Goal: Browse casually: Explore the website without a specific task or goal

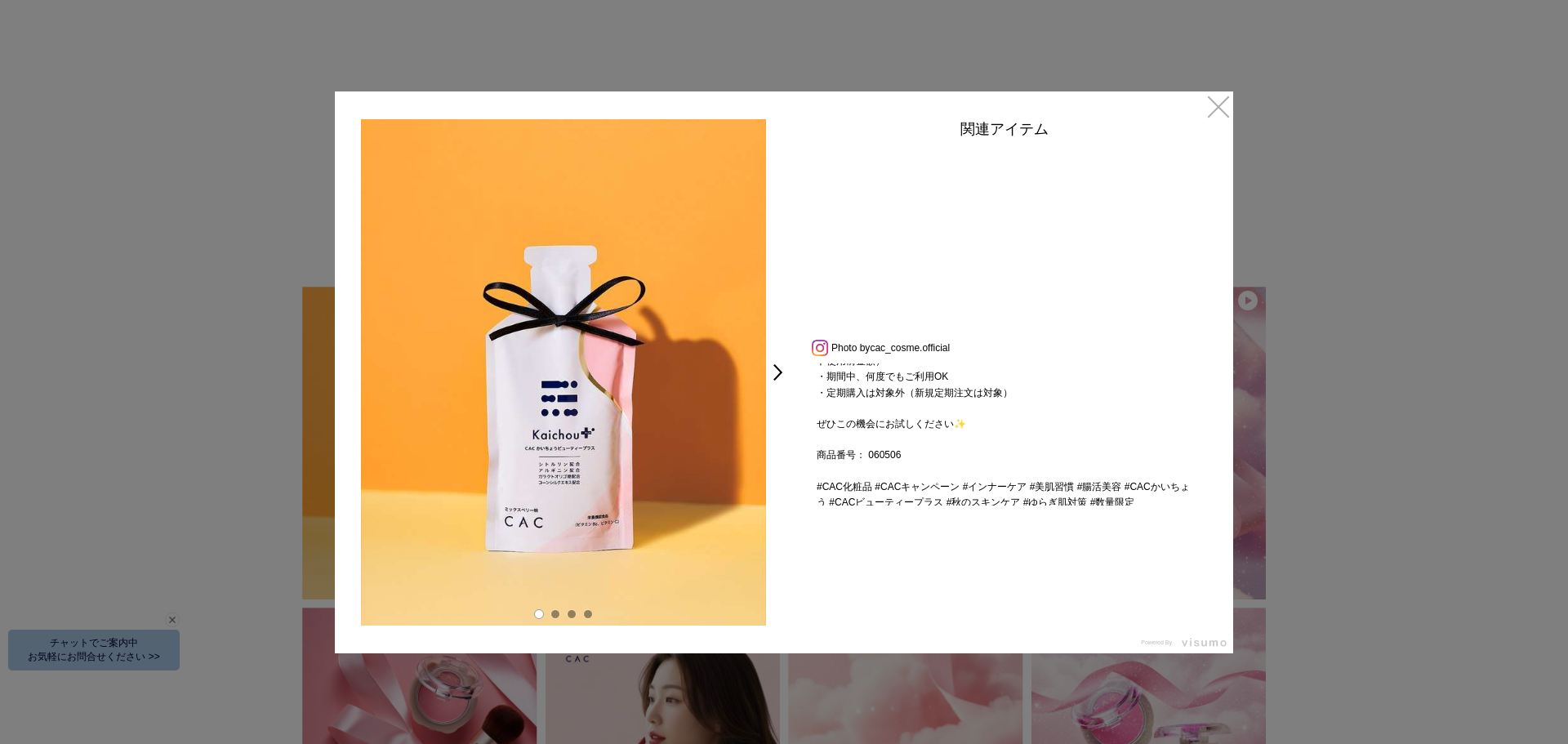
scroll to position [326, 0]
click at [1214, 101] on link "×" at bounding box center [1218, 106] width 30 height 30
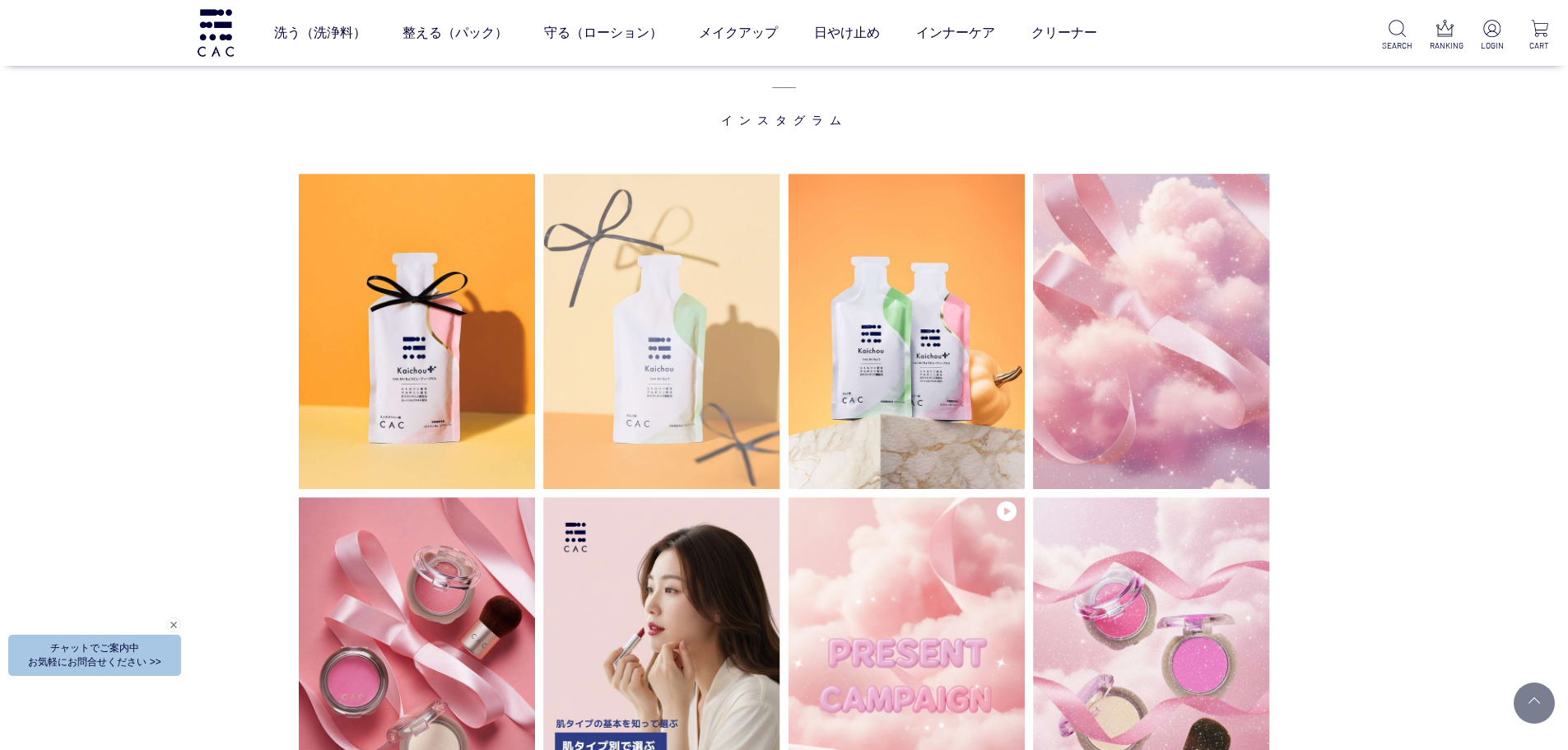
scroll to position [4187, 0]
click at [679, 379] on img at bounding box center [661, 332] width 237 height 315
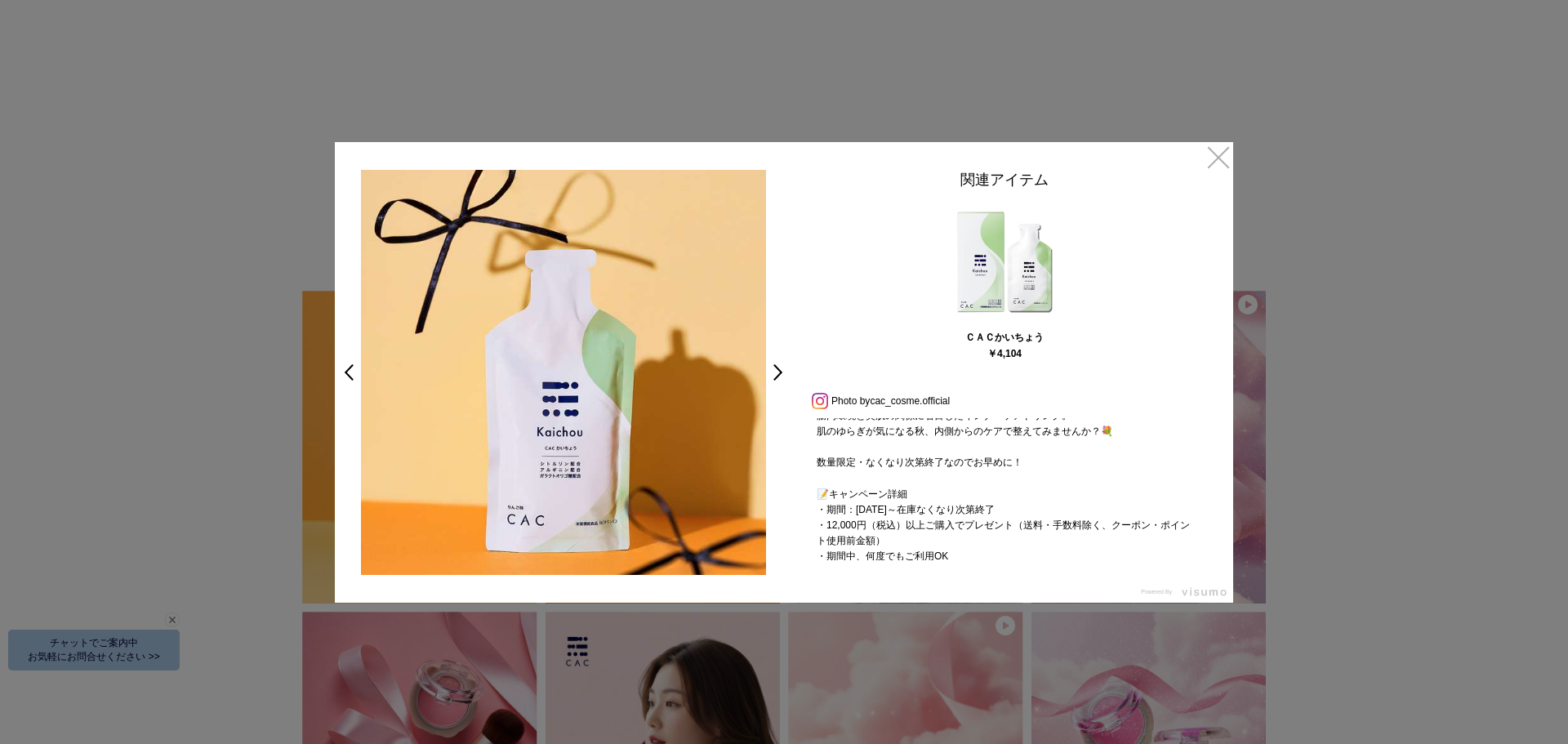
scroll to position [233, 0]
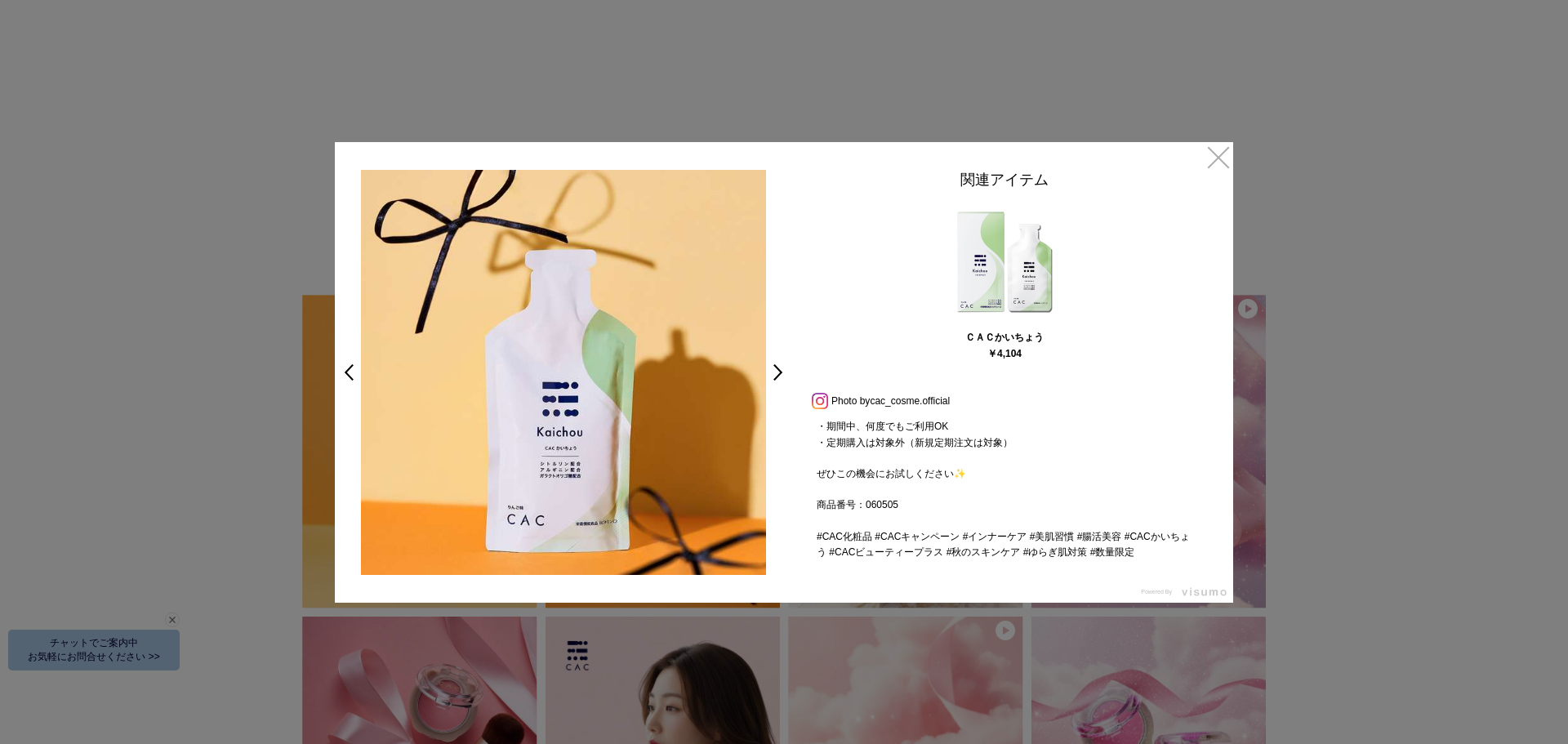
drag, startPoint x: 897, startPoint y: 504, endPoint x: 909, endPoint y: 504, distance: 12.0
click at [909, 504] on div "🍂✨秋のキャンペーン✨🍂 【10/1～数量限定】 ご購入金額12,000円（税込）以上で ＼ＣＡＣかいちょう ビューティープラスを1本プレゼント！／ 🎁 腸内…" at bounding box center [1004, 489] width 408 height 142
click at [1216, 158] on link "×" at bounding box center [1218, 156] width 30 height 30
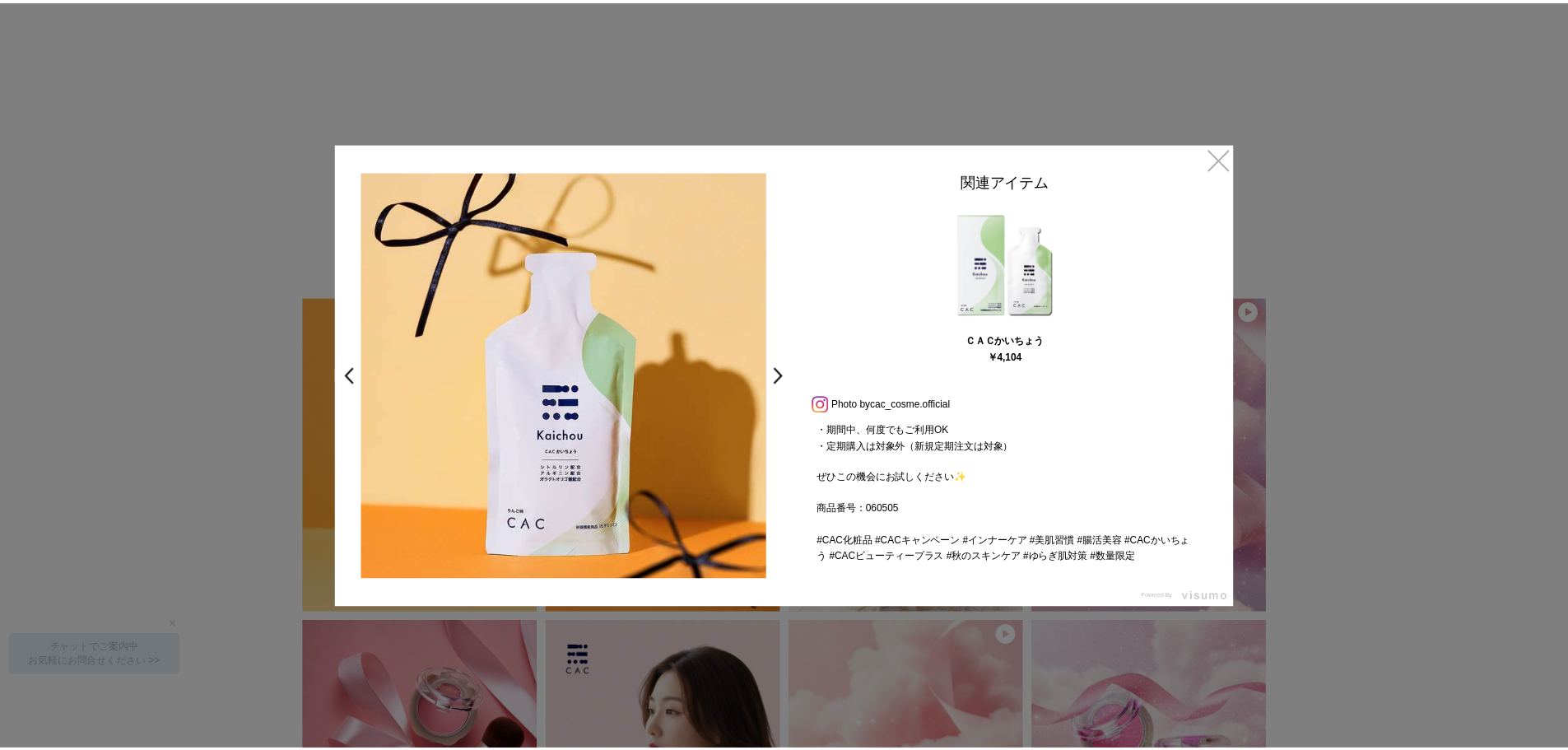
scroll to position [4187, 0]
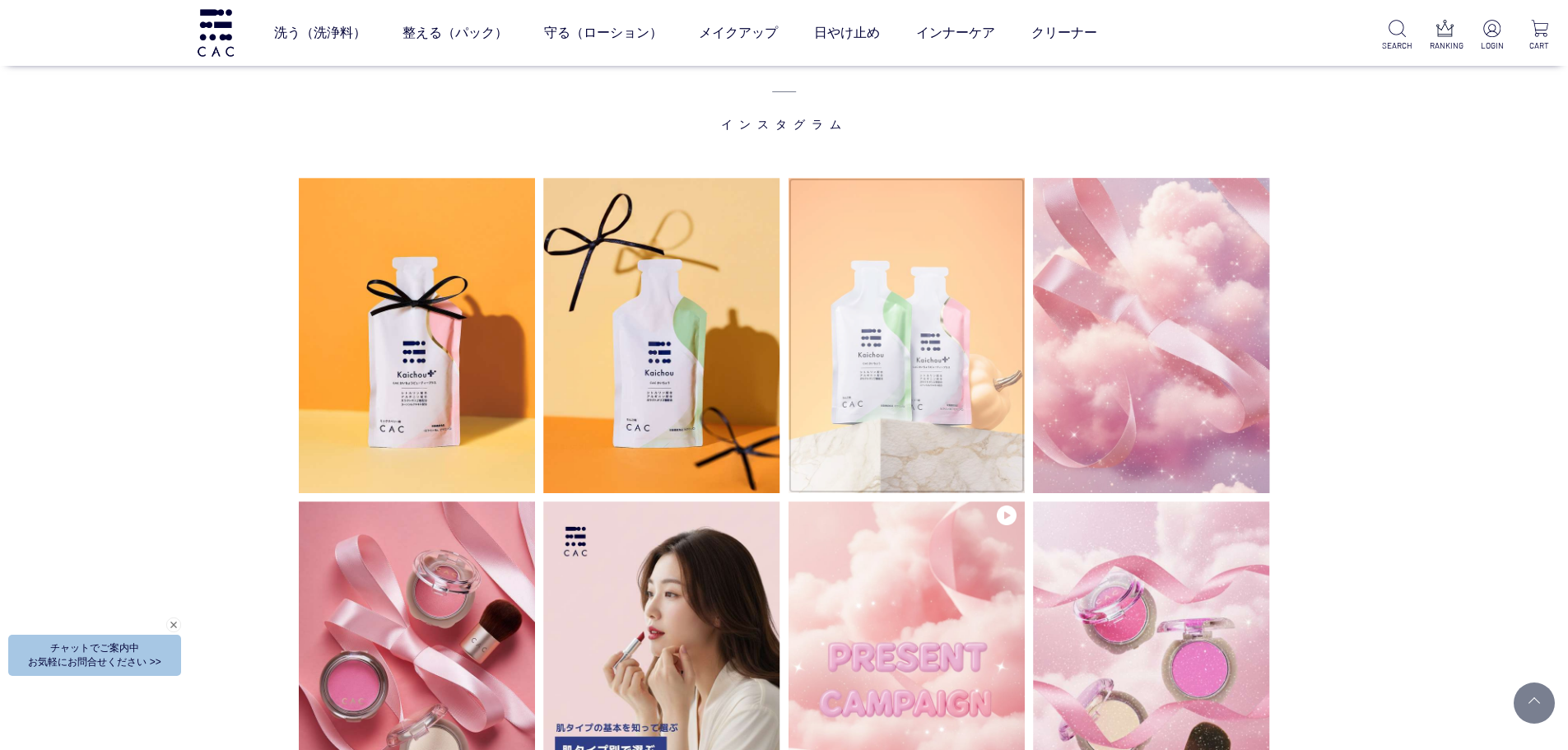
click at [907, 408] on img at bounding box center [907, 335] width 237 height 315
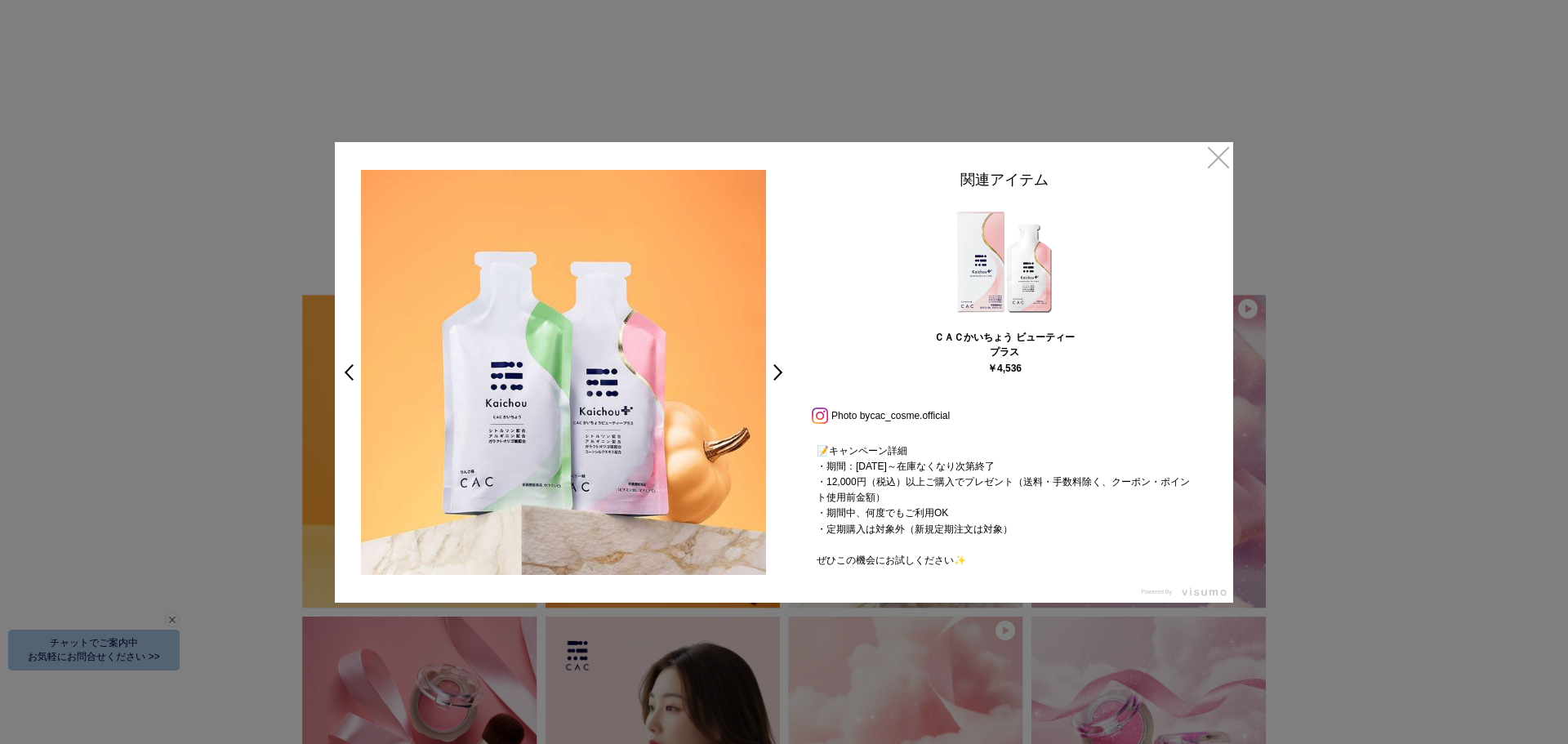
scroll to position [233, 0]
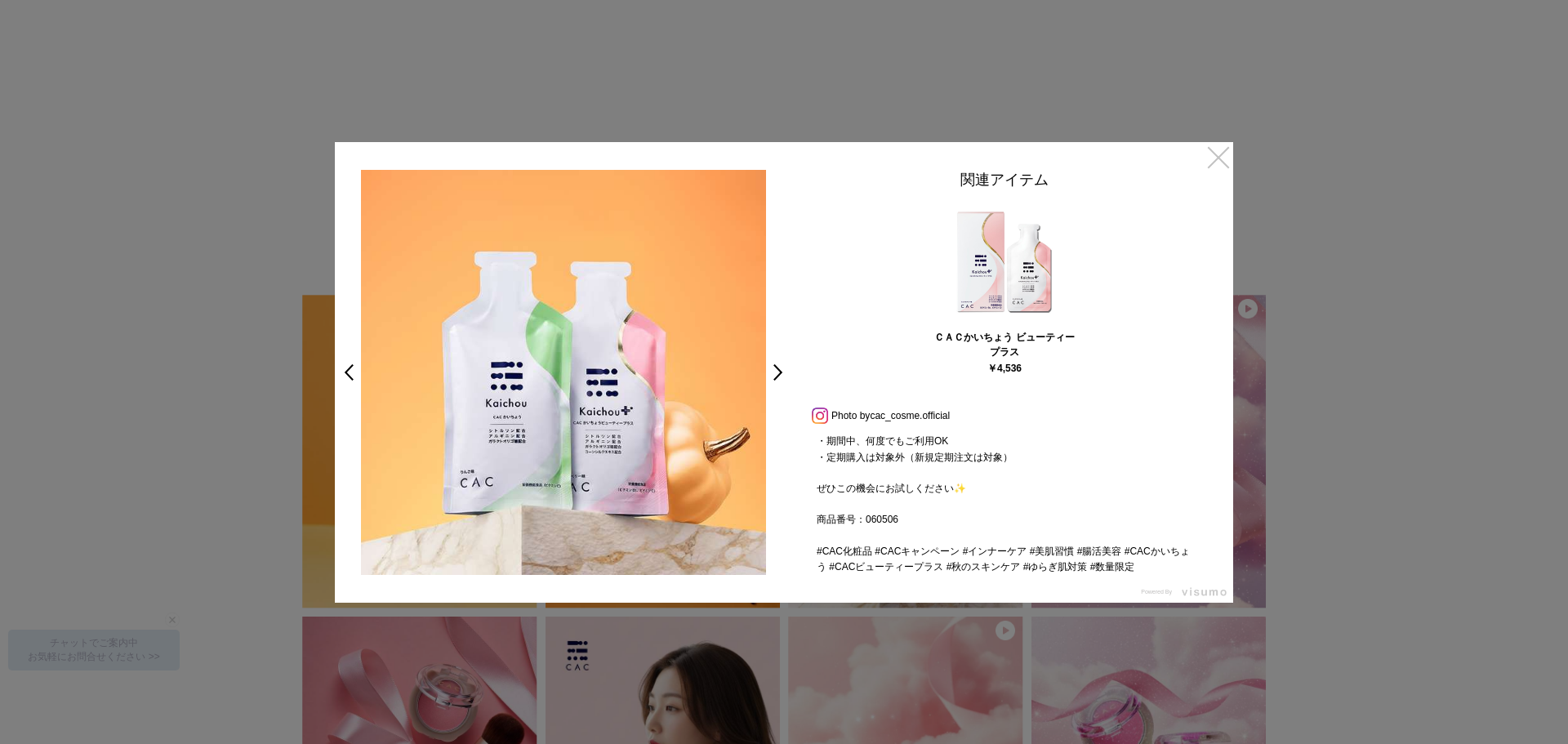
click at [1223, 159] on link "×" at bounding box center [1218, 156] width 30 height 30
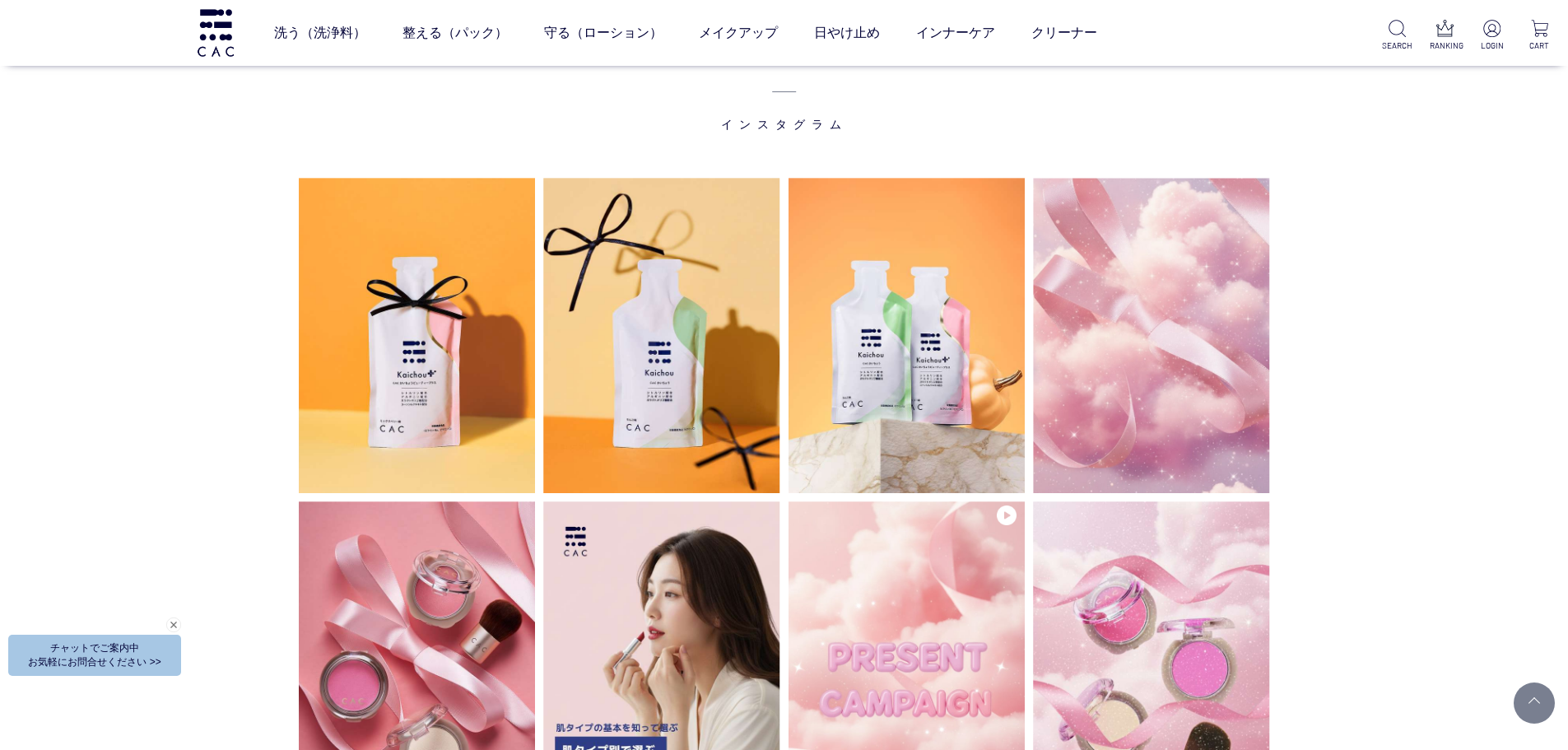
scroll to position [4182, 0]
click at [1439, 416] on div "INSTAGRAM インスタグラム" at bounding box center [784, 741] width 1568 height 1593
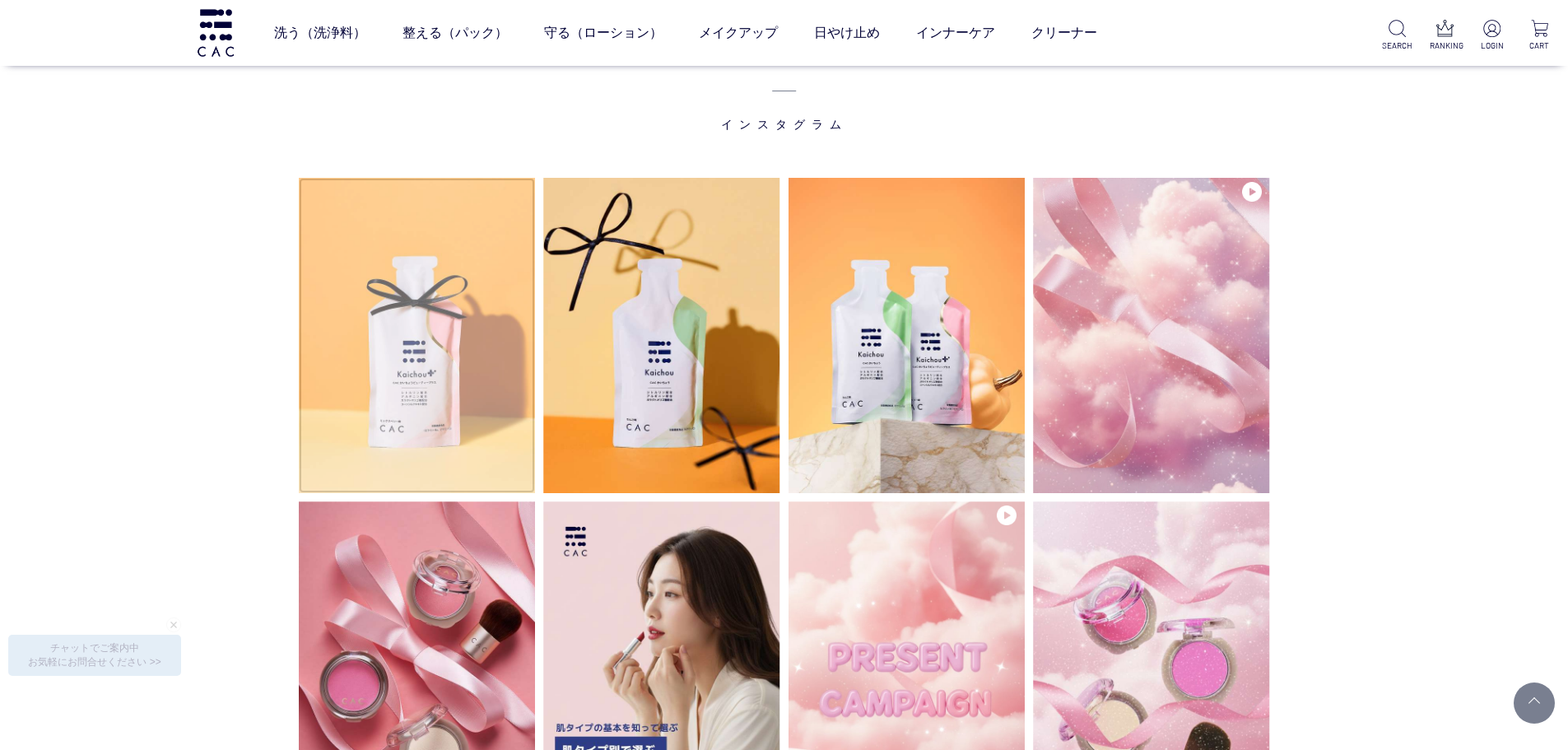
click at [477, 443] on img at bounding box center [417, 335] width 237 height 315
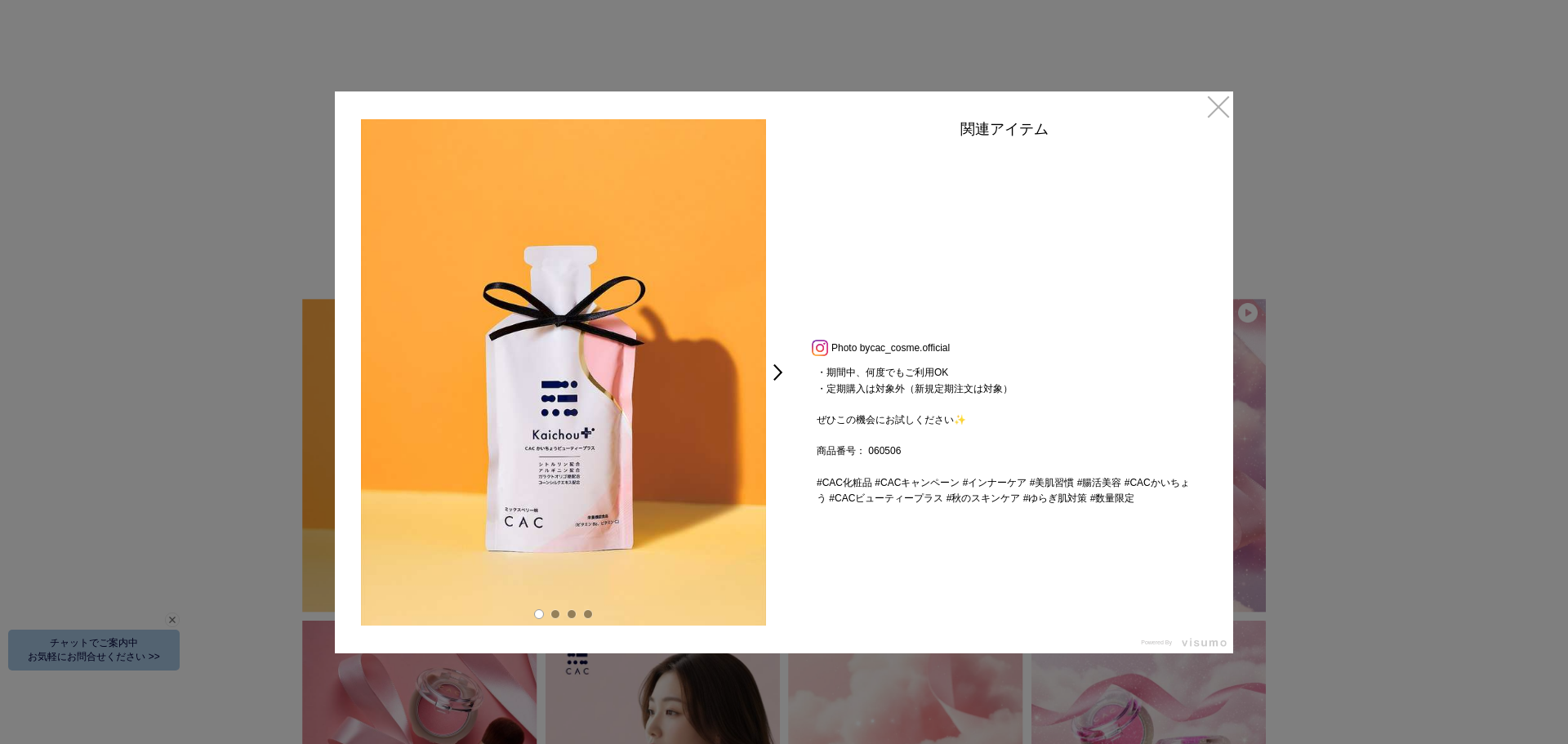
scroll to position [327, 0]
click at [1220, 109] on link "×" at bounding box center [1218, 106] width 30 height 30
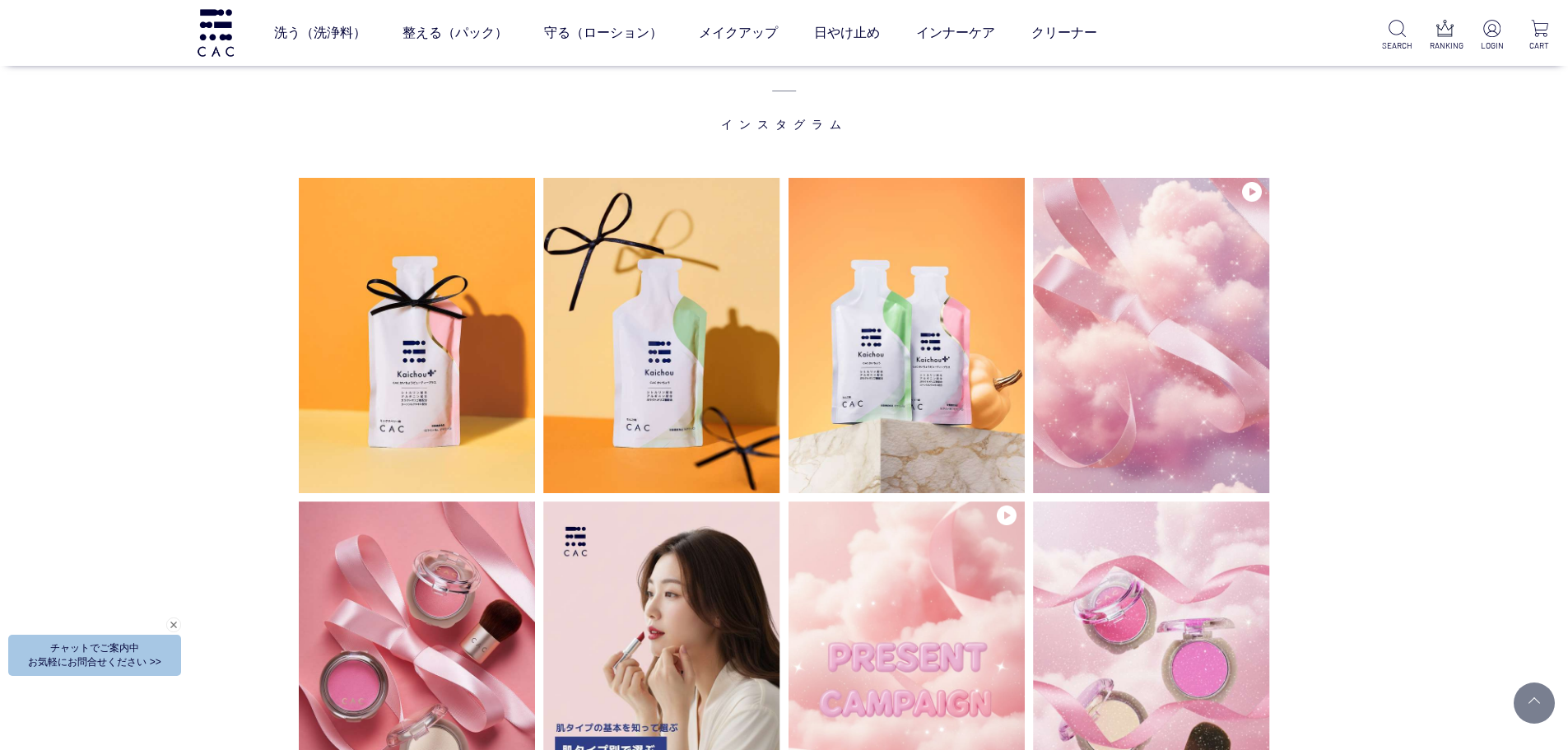
scroll to position [4178, 0]
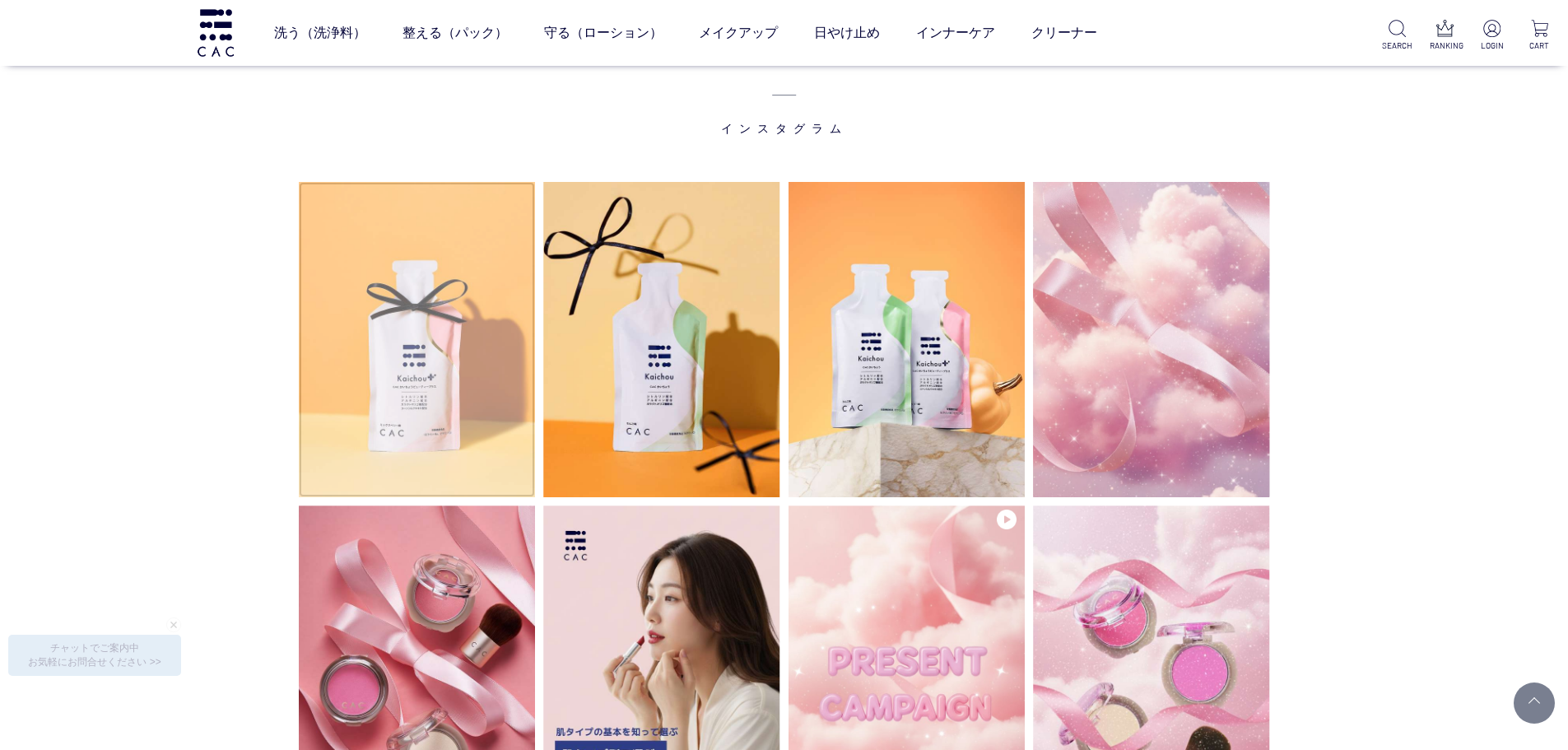
click at [471, 419] on img at bounding box center [417, 340] width 237 height 315
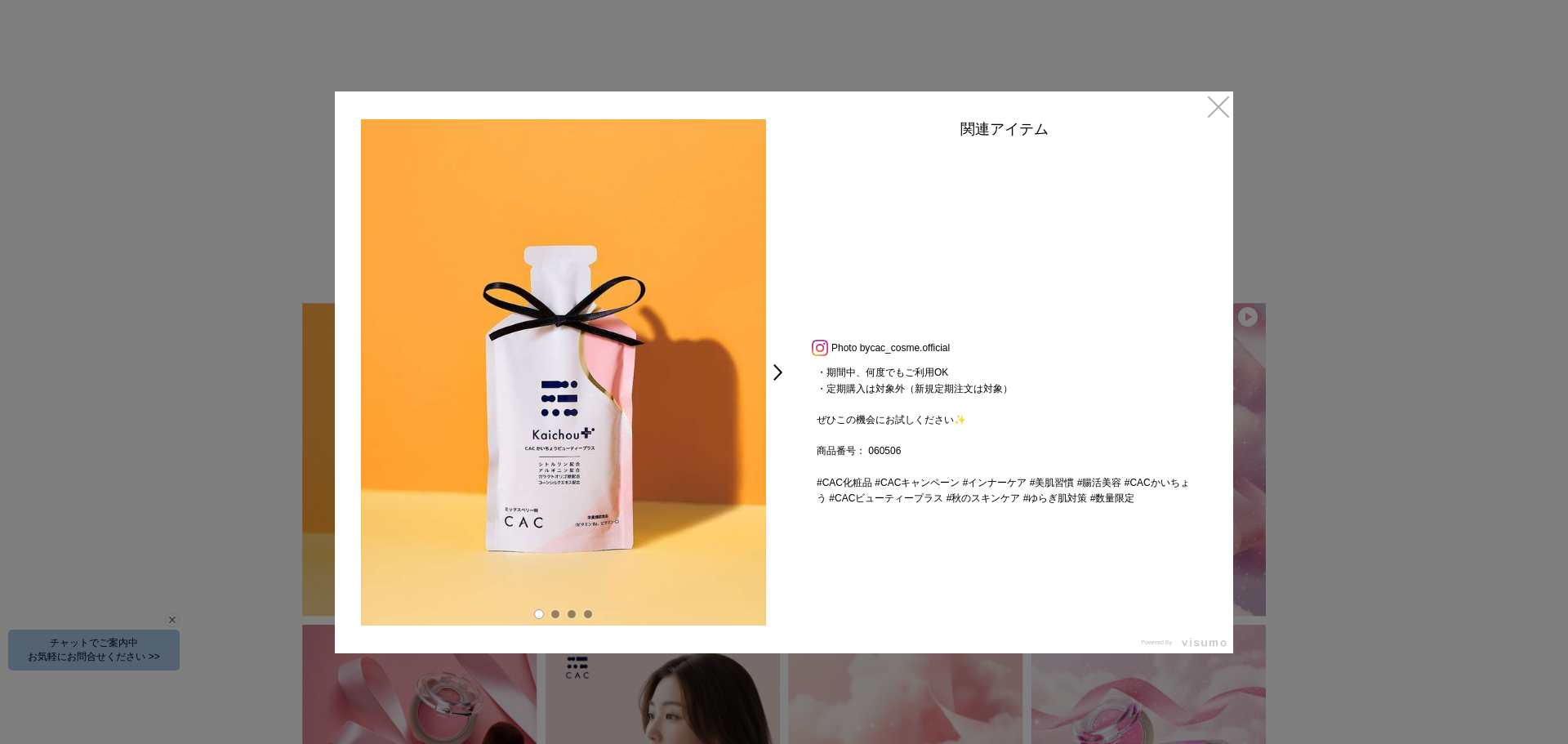
scroll to position [327, 0]
click at [1214, 106] on link "×" at bounding box center [1218, 106] width 30 height 30
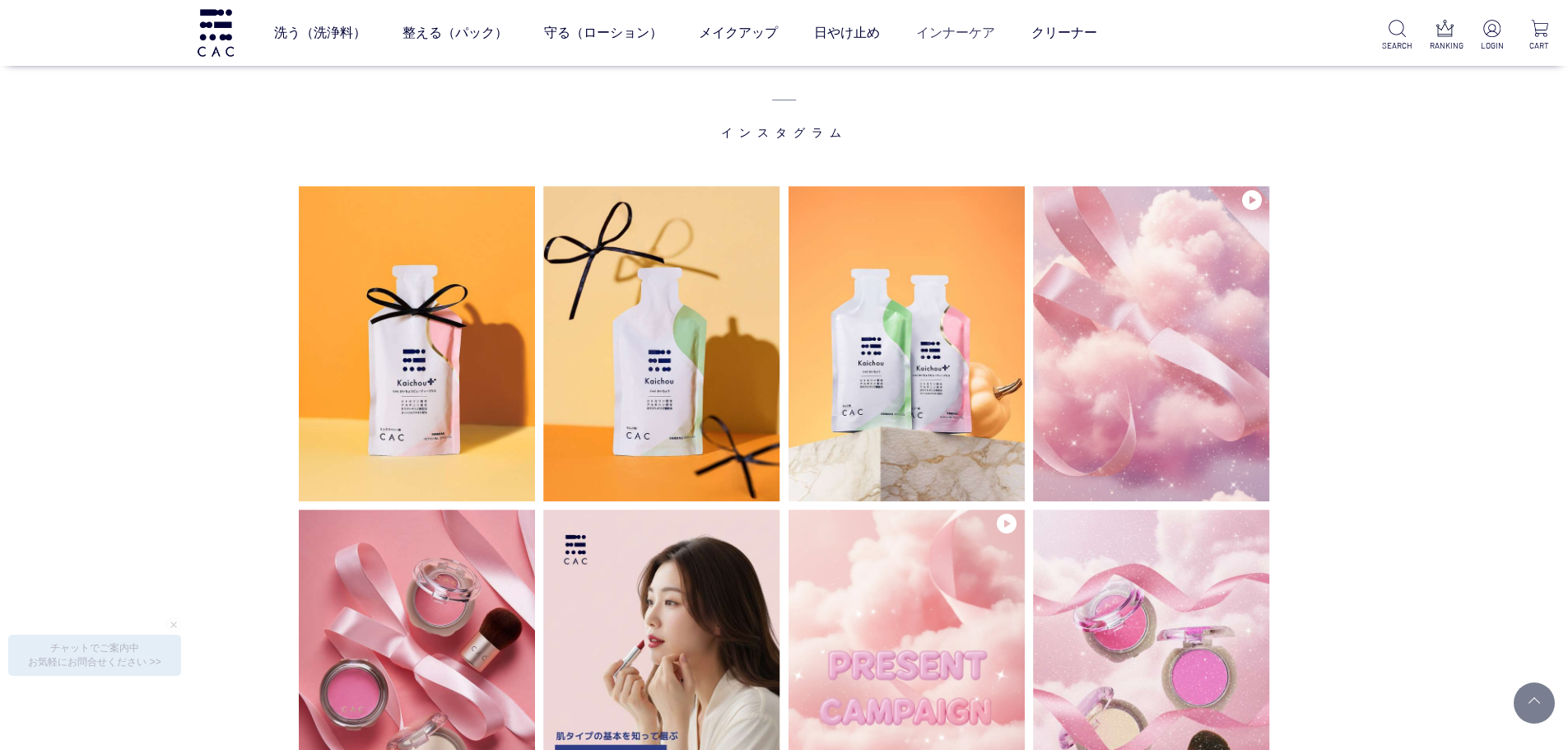
scroll to position [4174, 0]
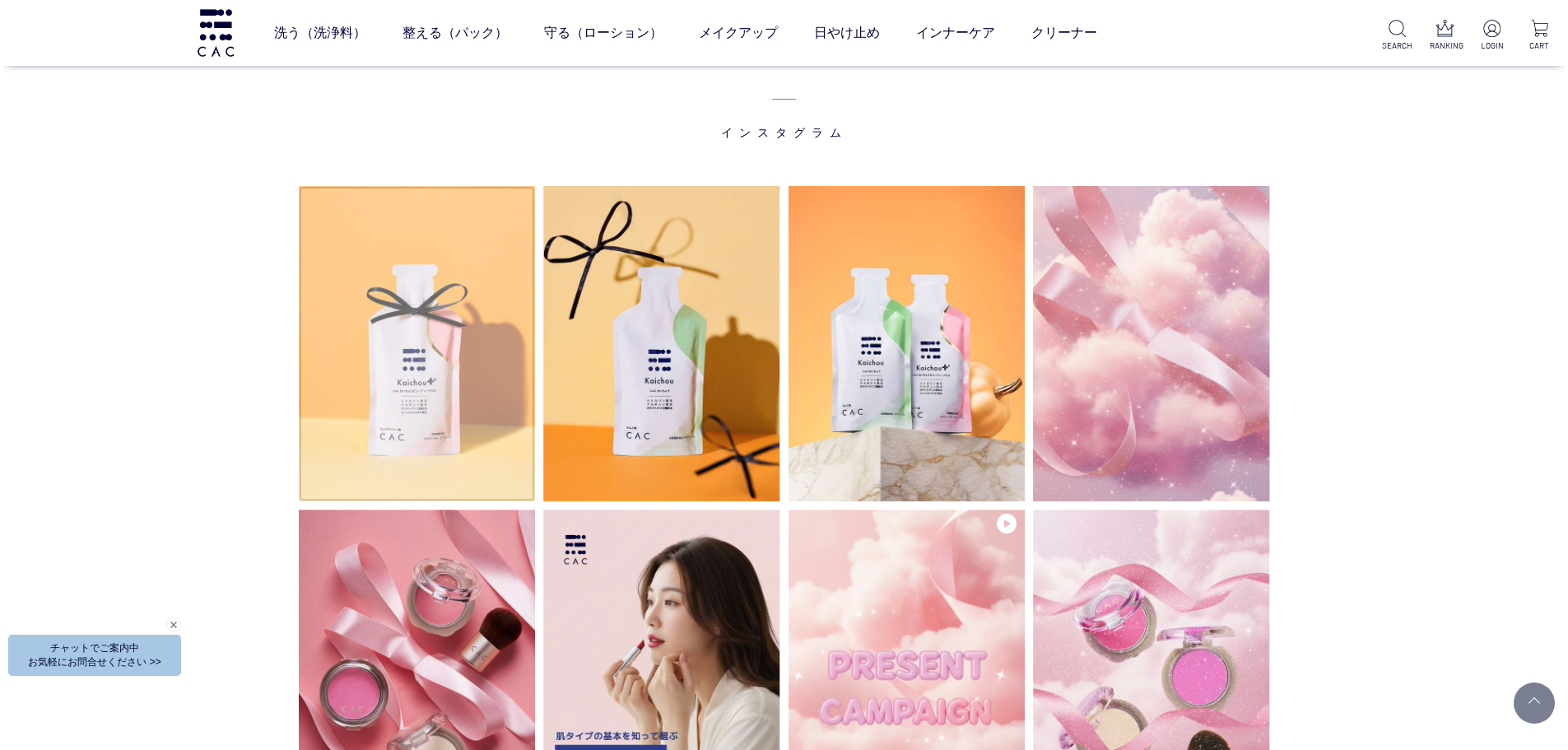
click at [409, 328] on img at bounding box center [417, 344] width 237 height 315
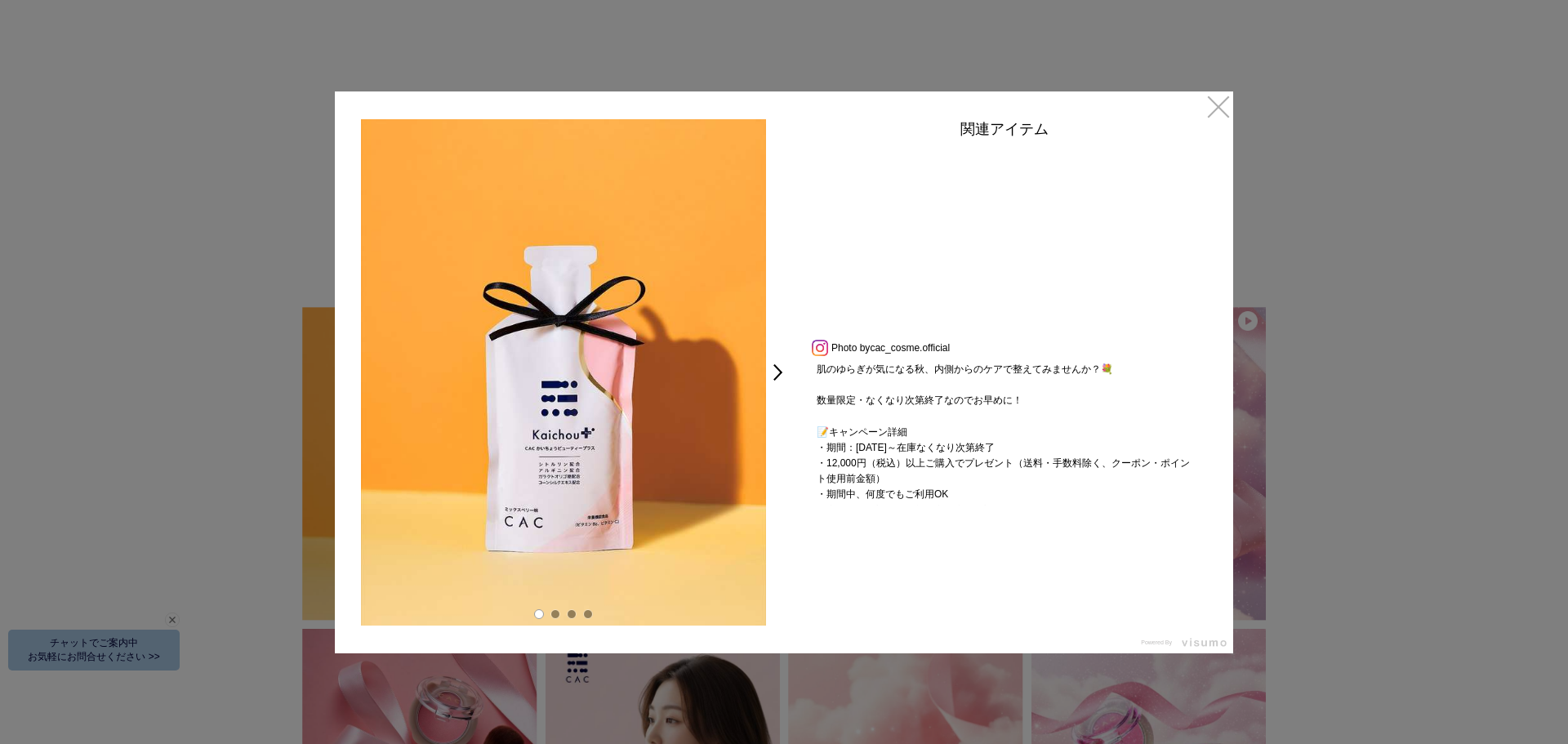
scroll to position [245, 0]
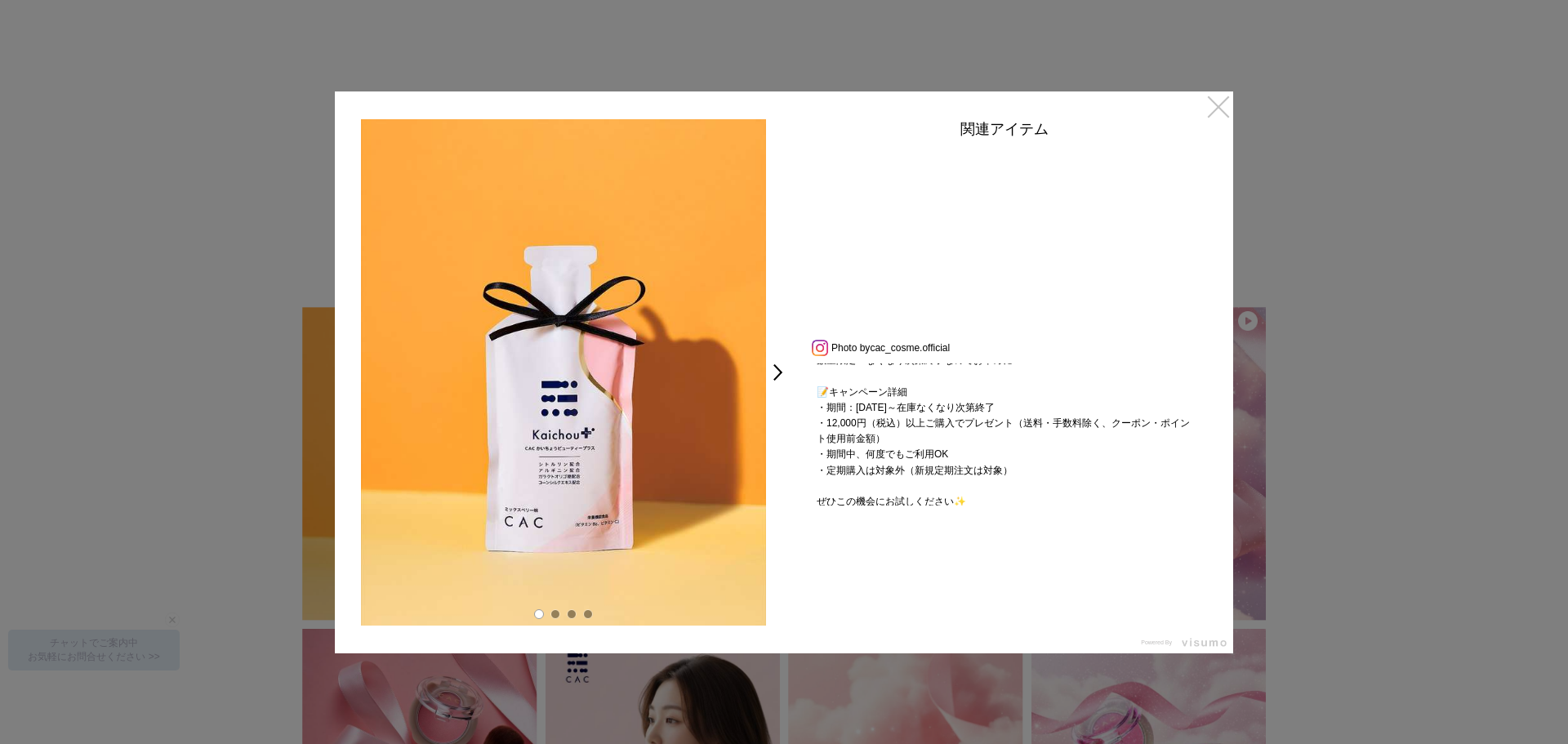
click at [1207, 101] on link "×" at bounding box center [1218, 106] width 30 height 30
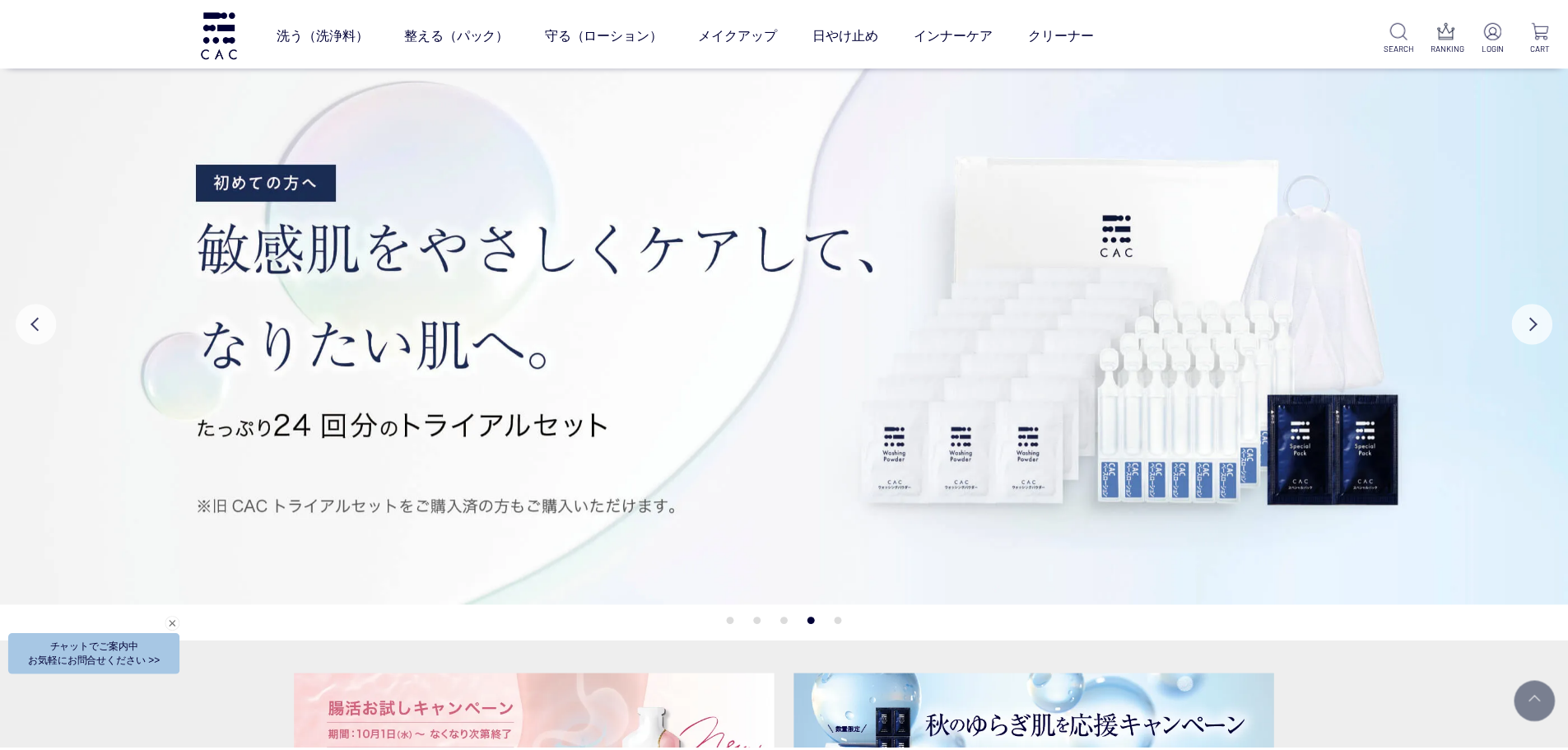
scroll to position [4174, 0]
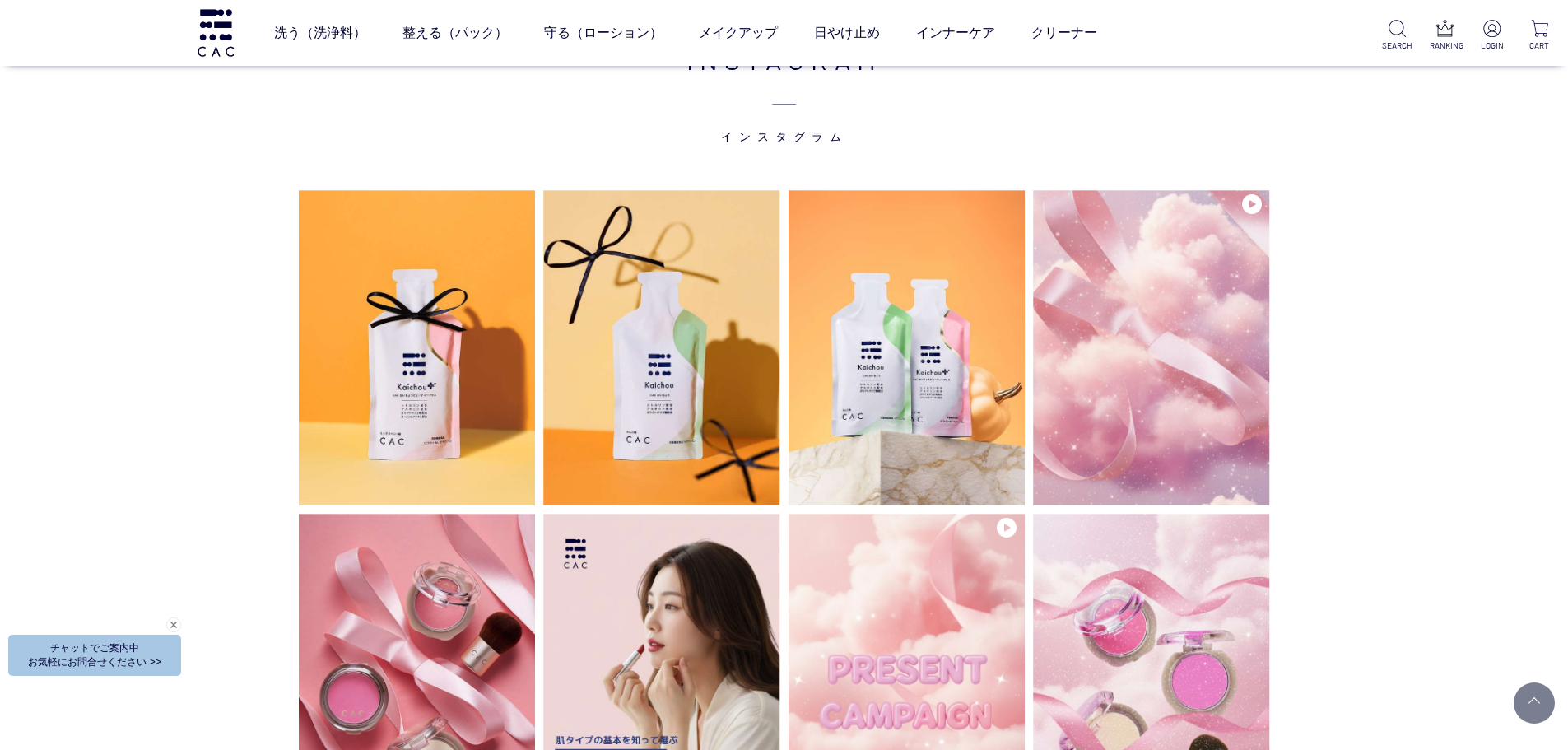
click at [1367, 151] on div "INSTAGRAM インスタグラム" at bounding box center [784, 754] width 1568 height 1593
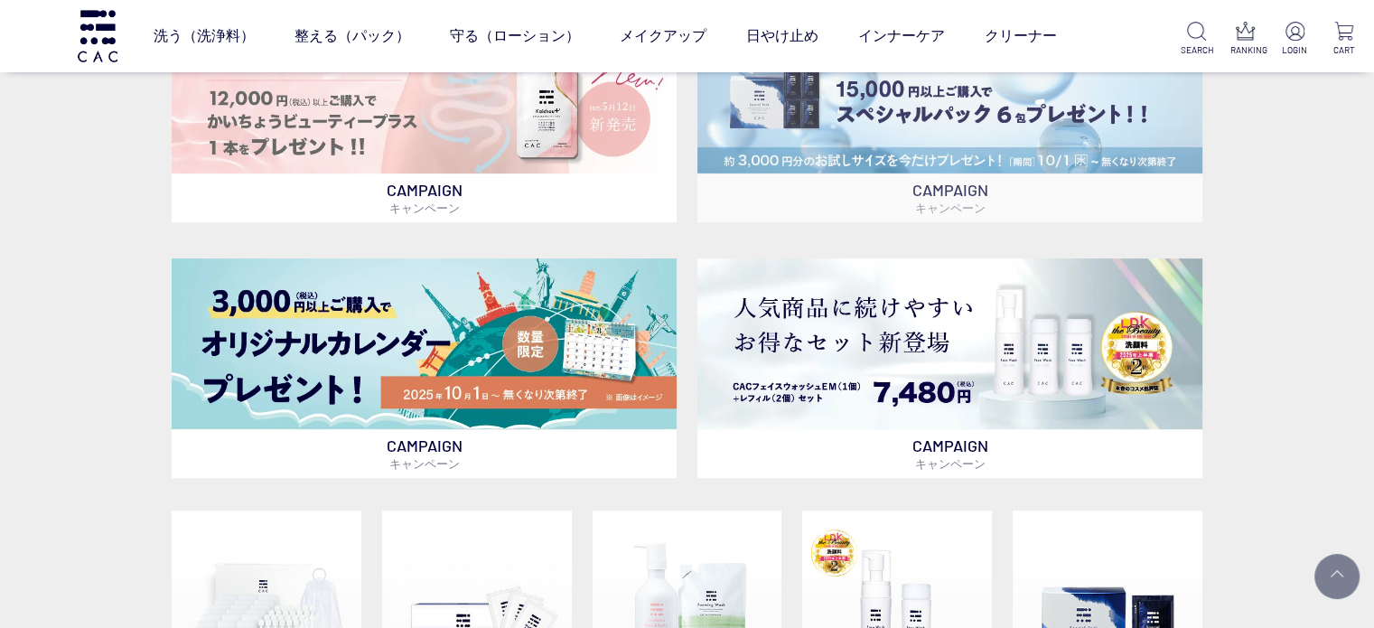
scroll to position [452, 0]
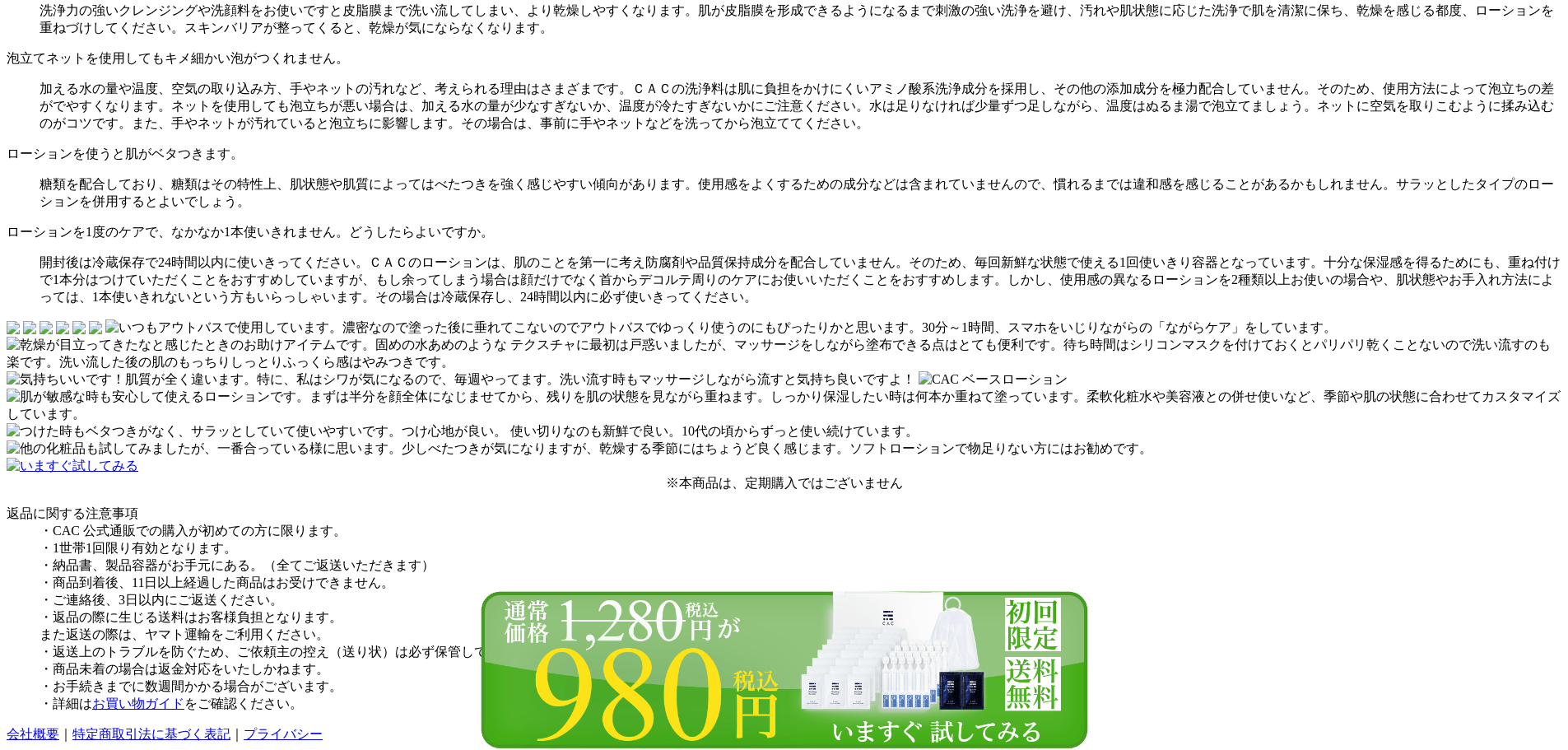
scroll to position [23545, 0]
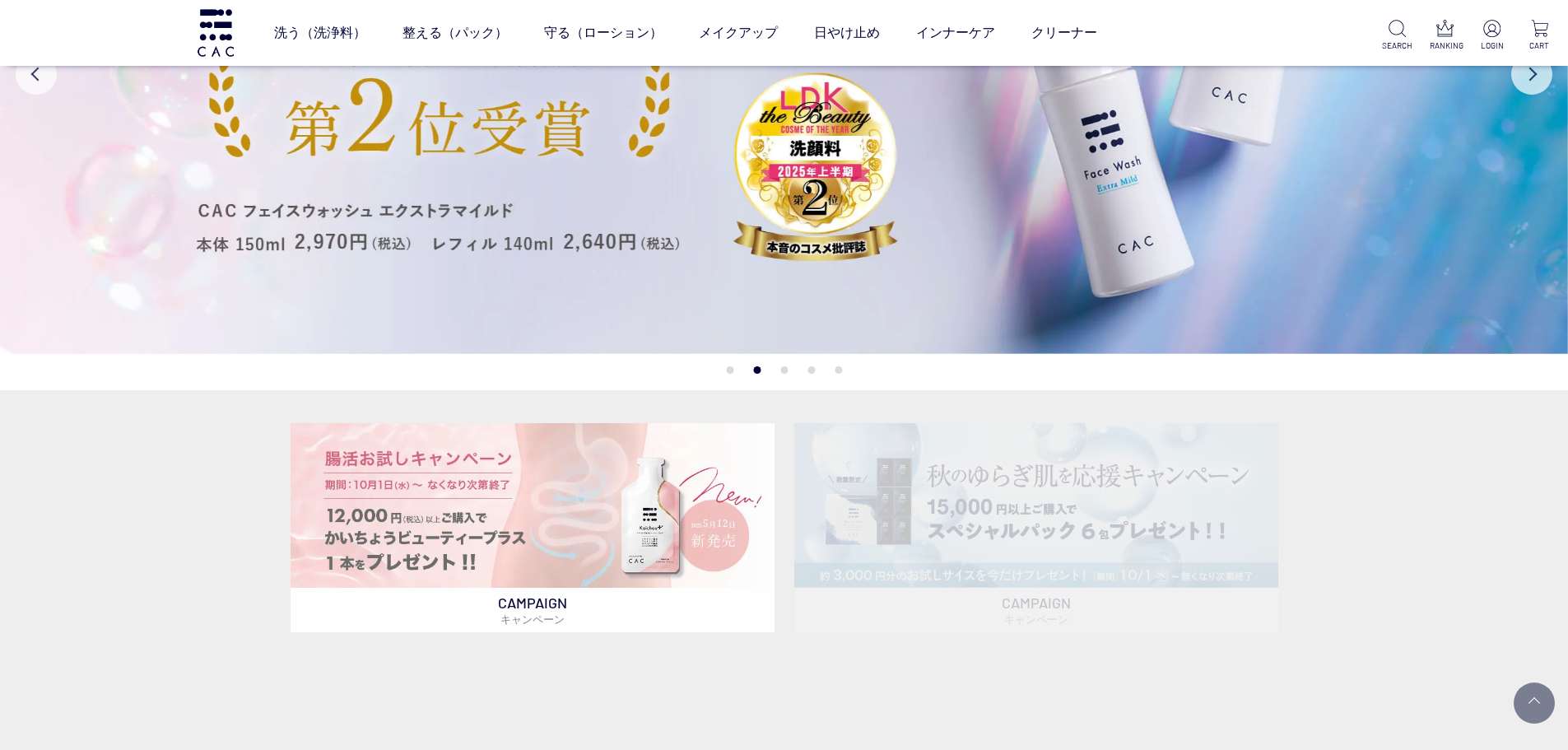
scroll to position [494, 0]
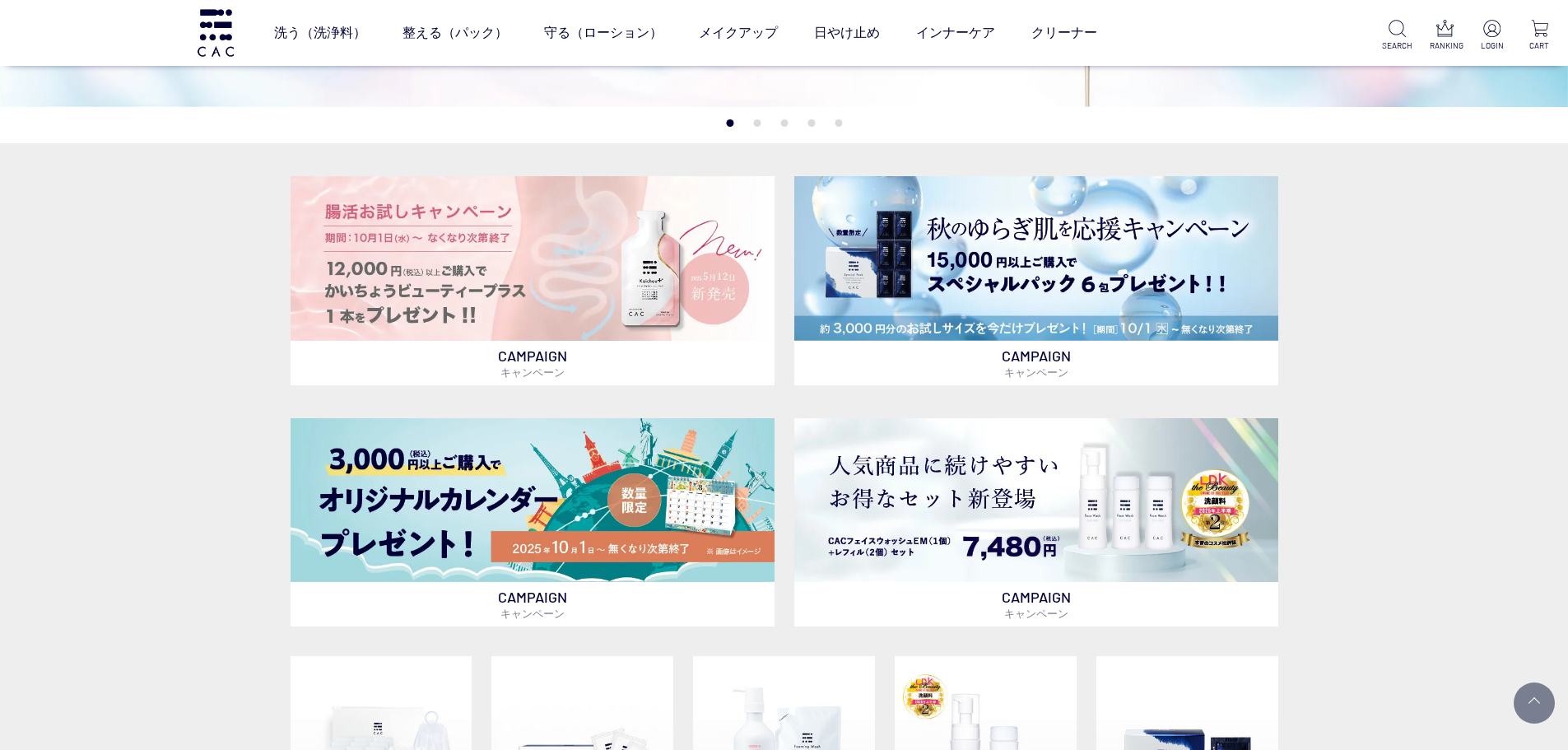
click at [169, 301] on div "CAMPAIGN キャンペーン CAMPAIGN キャンペーン CAMPAIGN キャンペーン CAMPAIGN キャンペーン TRIAL ITEM はじめて…" at bounding box center [784, 683] width 1568 height 1080
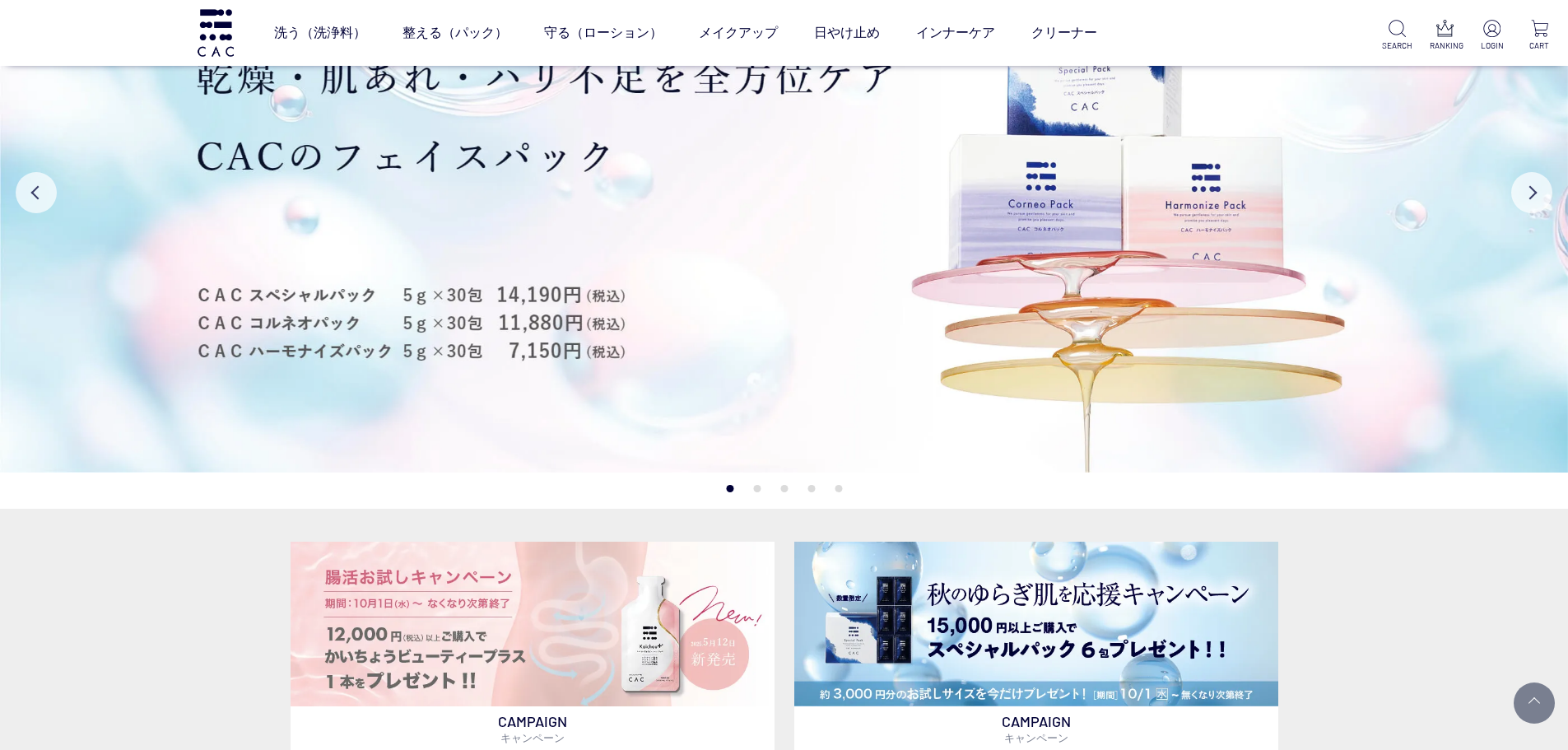
scroll to position [0, 0]
